Goal: Task Accomplishment & Management: Manage account settings

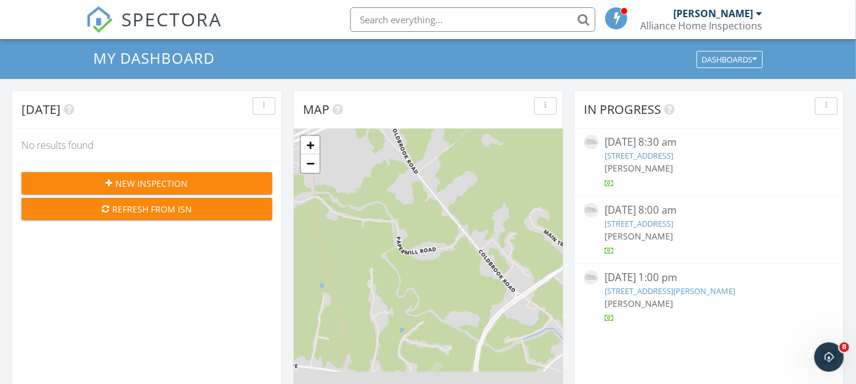
scroll to position [45, 0]
click at [175, 7] on span "SPECTORA" at bounding box center [171, 19] width 101 height 26
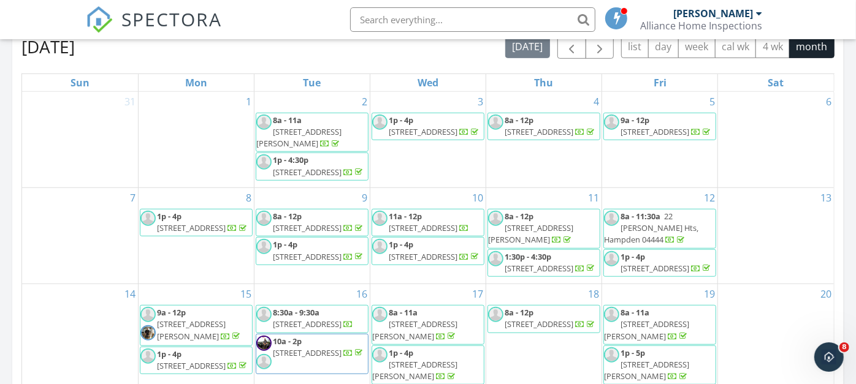
scroll to position [528, 0]
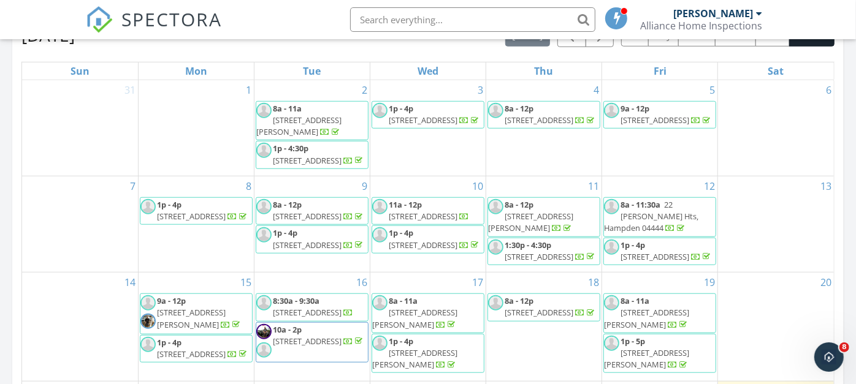
click at [300, 210] on link "8a - 12p 1002 Bayside Rd, Trenton 04605" at bounding box center [312, 211] width 113 height 28
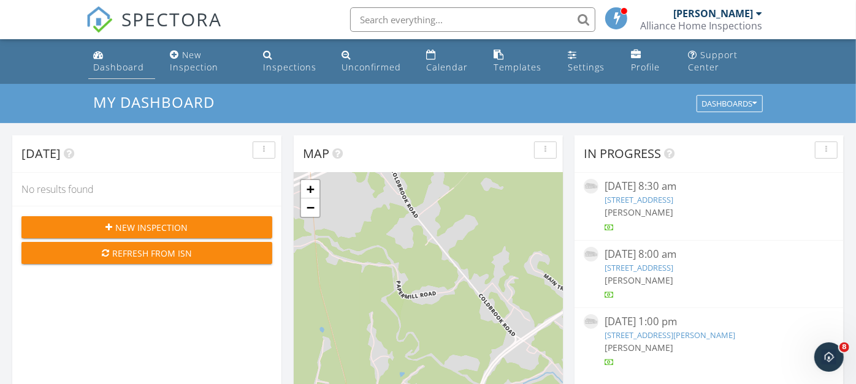
click at [125, 67] on div "Dashboard" at bounding box center [118, 67] width 51 height 12
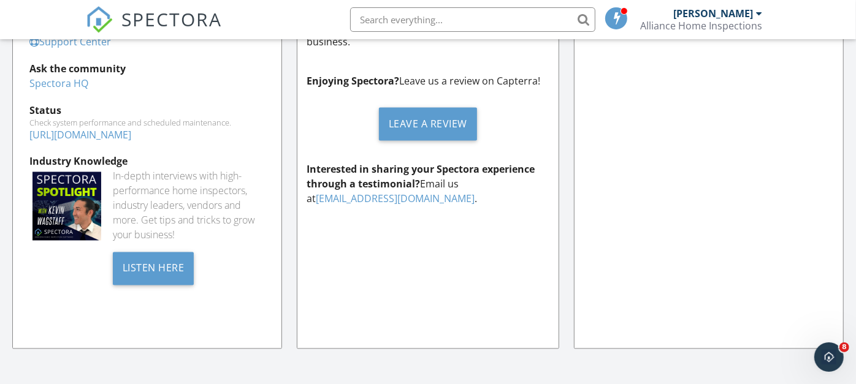
scroll to position [1303, 0]
click at [25, 362] on div "Support General Spectora YouTube Channel Spectora Academy Support Center Ask th…" at bounding box center [428, 160] width 856 height 449
click at [17, 359] on div "Support General Spectora YouTube Channel Spectora Academy Support Center Ask th…" at bounding box center [150, 155] width 277 height 411
click at [26, 361] on div "Support General Spectora YouTube Channel Spectora Academy Support Center Ask th…" at bounding box center [428, 160] width 856 height 449
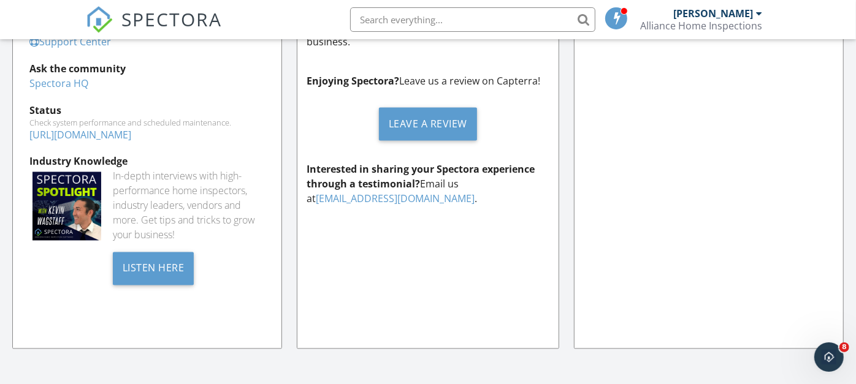
click at [15, 361] on div "Support General Spectora YouTube Channel Spectora Academy Support Center Ask th…" at bounding box center [428, 160] width 856 height 449
click at [26, 359] on div "Support General Spectora YouTube Channel Spectora Academy Support Center Ask th…" at bounding box center [150, 155] width 277 height 411
click at [15, 359] on div "Support General Spectora YouTube Channel Spectora Academy Support Center Ask th…" at bounding box center [150, 155] width 277 height 411
click at [23, 348] on div "Support General Spectora YouTube Channel Spectora Academy Support Center Ask th…" at bounding box center [150, 155] width 277 height 411
click at [15, 358] on div "Support General Spectora YouTube Channel Spectora Academy Support Center Ask th…" at bounding box center [150, 155] width 277 height 411
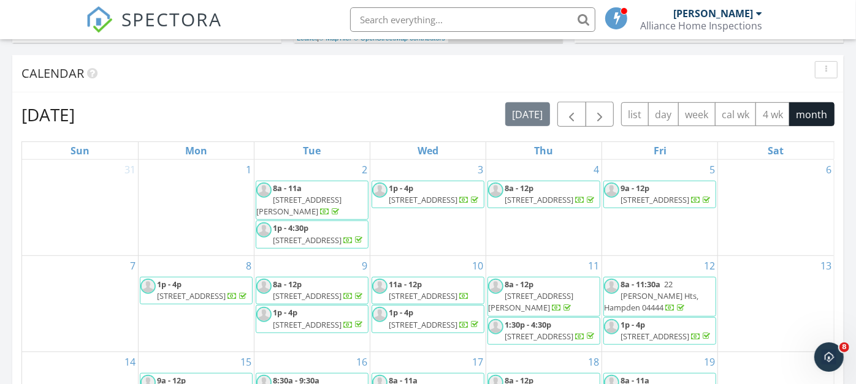
scroll to position [0, 0]
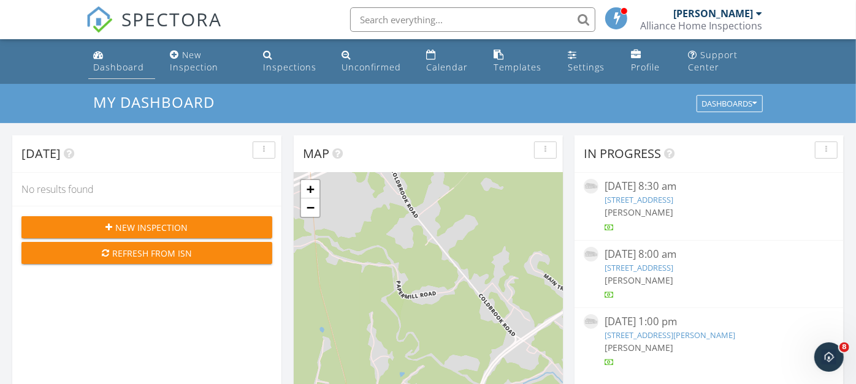
click at [110, 49] on link "Dashboard" at bounding box center [121, 61] width 67 height 35
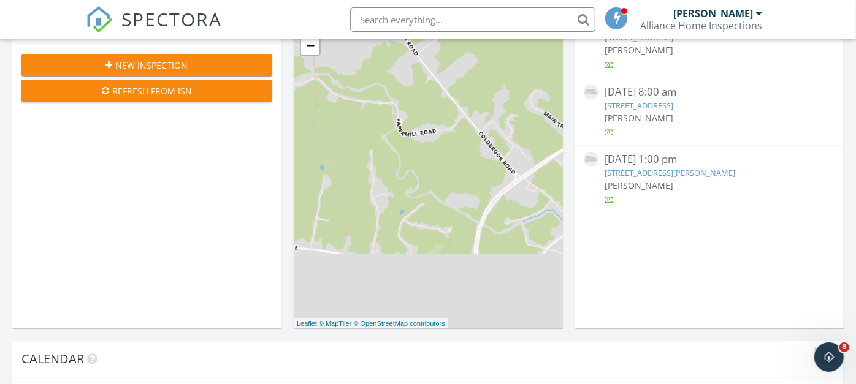
scroll to position [87, 0]
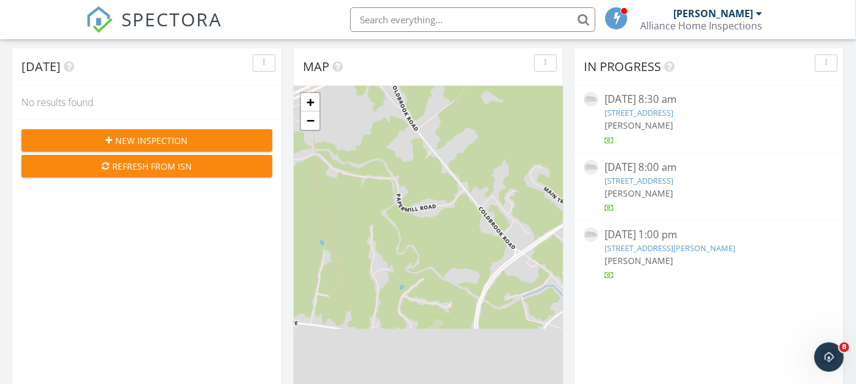
click at [738, 186] on div "[STREET_ADDRESS]" at bounding box center [709, 181] width 209 height 12
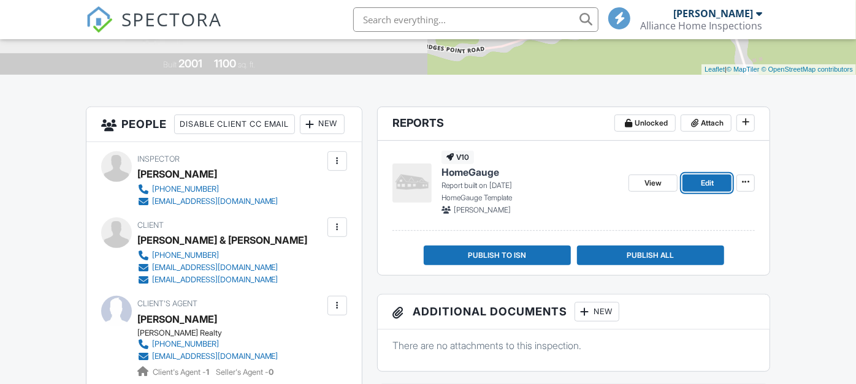
click at [708, 178] on span "Edit" at bounding box center [707, 183] width 13 height 12
